Goal: Task Accomplishment & Management: Use online tool/utility

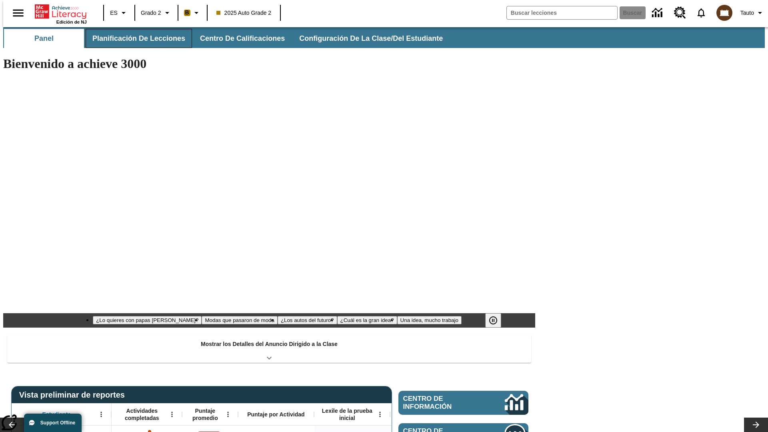
click at [134, 38] on button "Planificación de lecciones" at bounding box center [139, 38] width 106 height 19
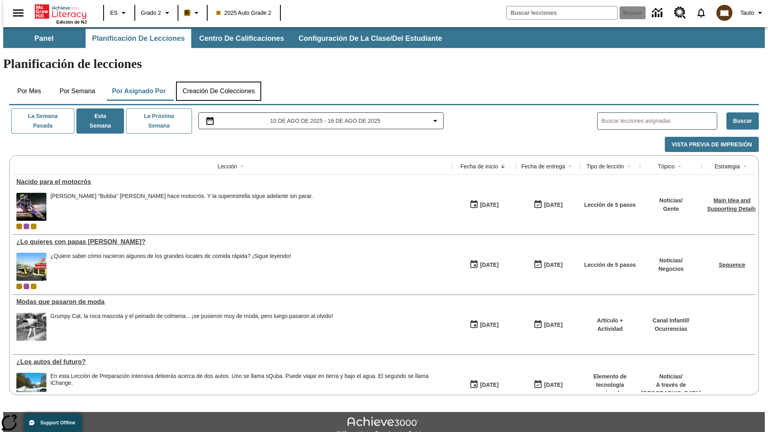
click at [218, 82] on button "Creación de colecciones" at bounding box center [218, 91] width 85 height 19
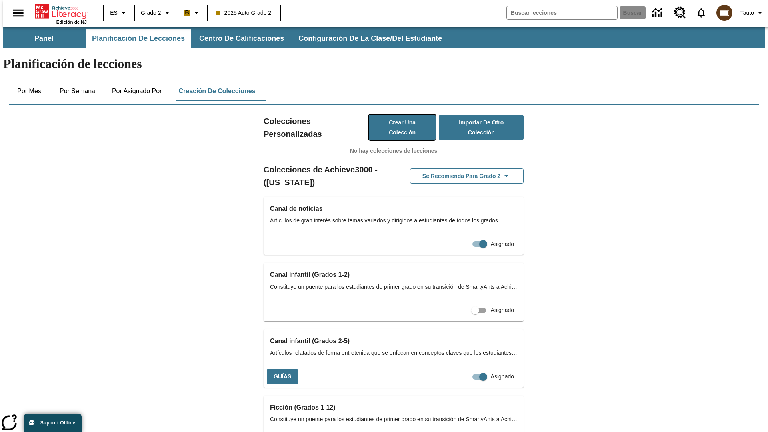
click at [394, 115] on button "Crear una colección" at bounding box center [402, 127] width 67 height 25
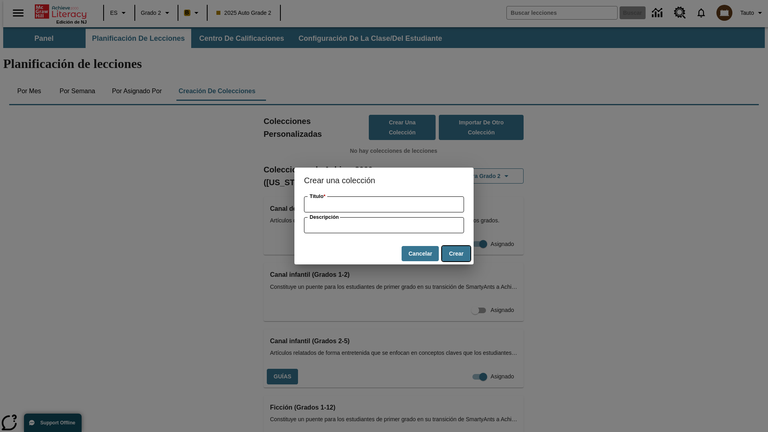
click at [456, 254] on button "Crear" at bounding box center [456, 254] width 28 height 16
type input "Modern Granite Pants"
type input "some collection description"
click at [456, 254] on button "Crear" at bounding box center [456, 254] width 28 height 16
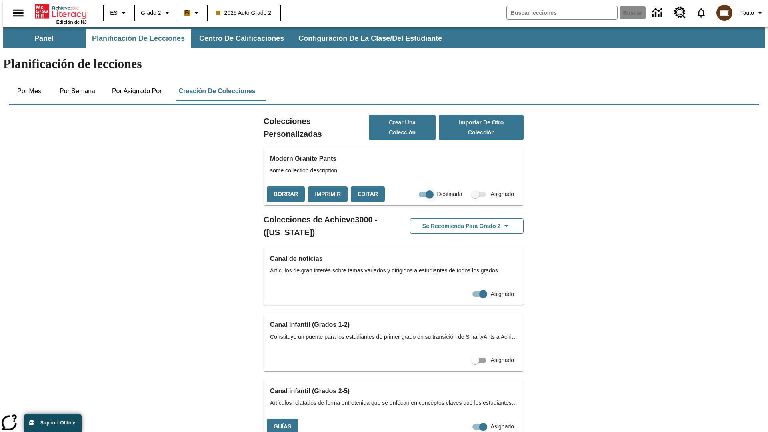
click at [413, 187] on input "Destinada" at bounding box center [430, 194] width 46 height 15
checkbox input "false"
click at [285, 186] on button "Borrar" at bounding box center [286, 194] width 38 height 16
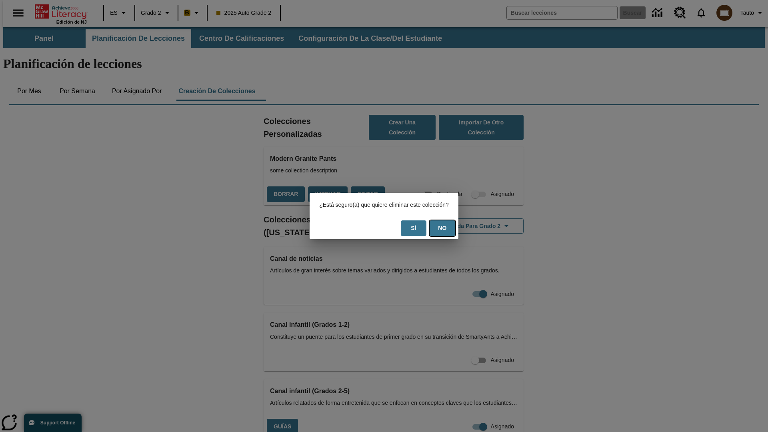
click at [446, 228] on button "No" at bounding box center [443, 228] width 26 height 16
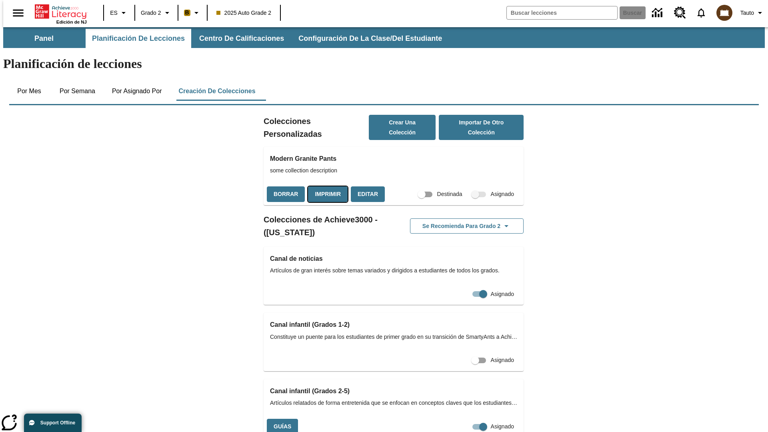
click at [326, 186] on button "Imprimir" at bounding box center [328, 194] width 40 height 16
